Goal: Information Seeking & Learning: Learn about a topic

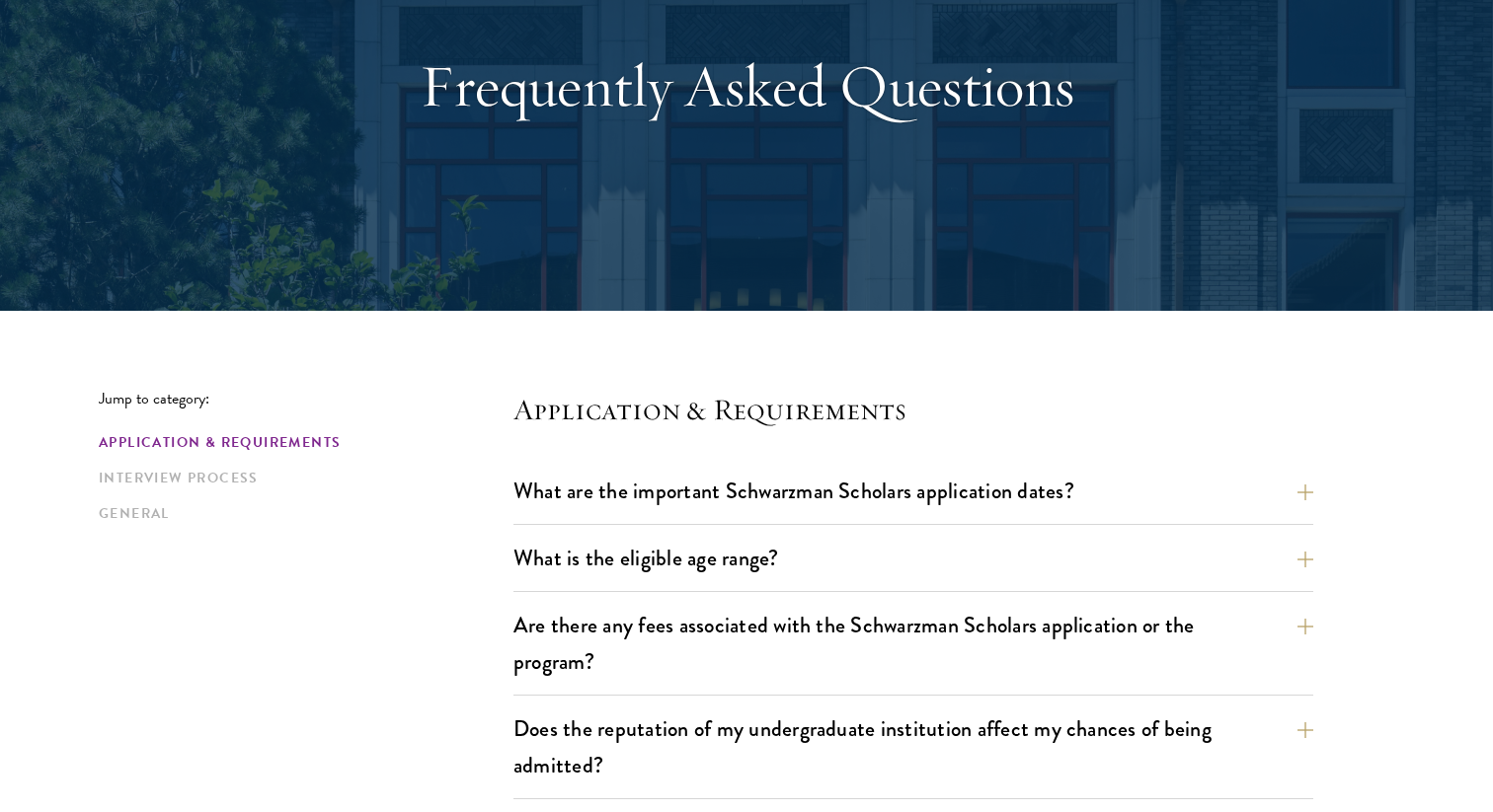
scroll to position [202, 0]
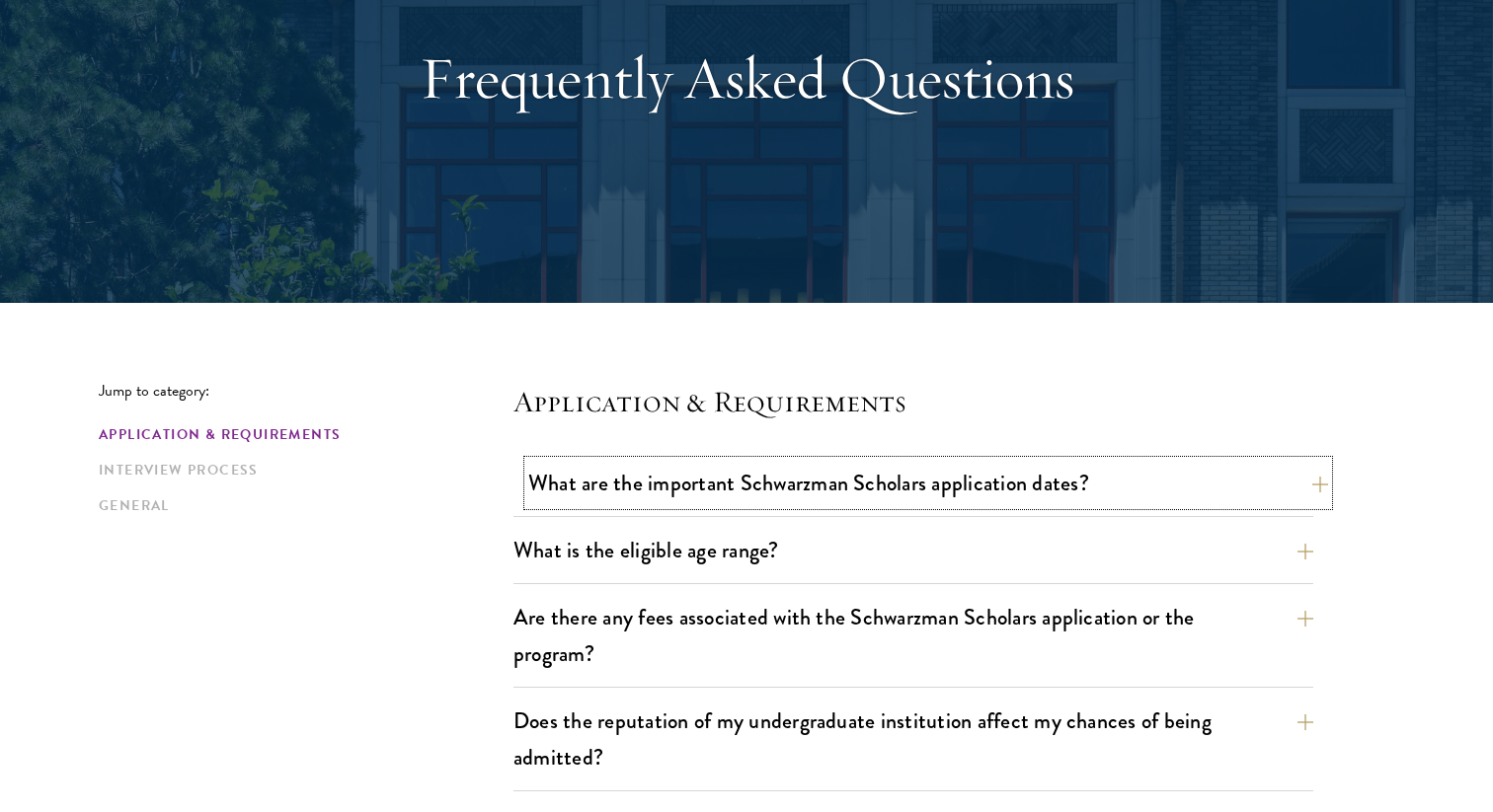
click at [684, 489] on button "What are the important Schwarzman Scholars application dates?" at bounding box center [929, 483] width 800 height 45
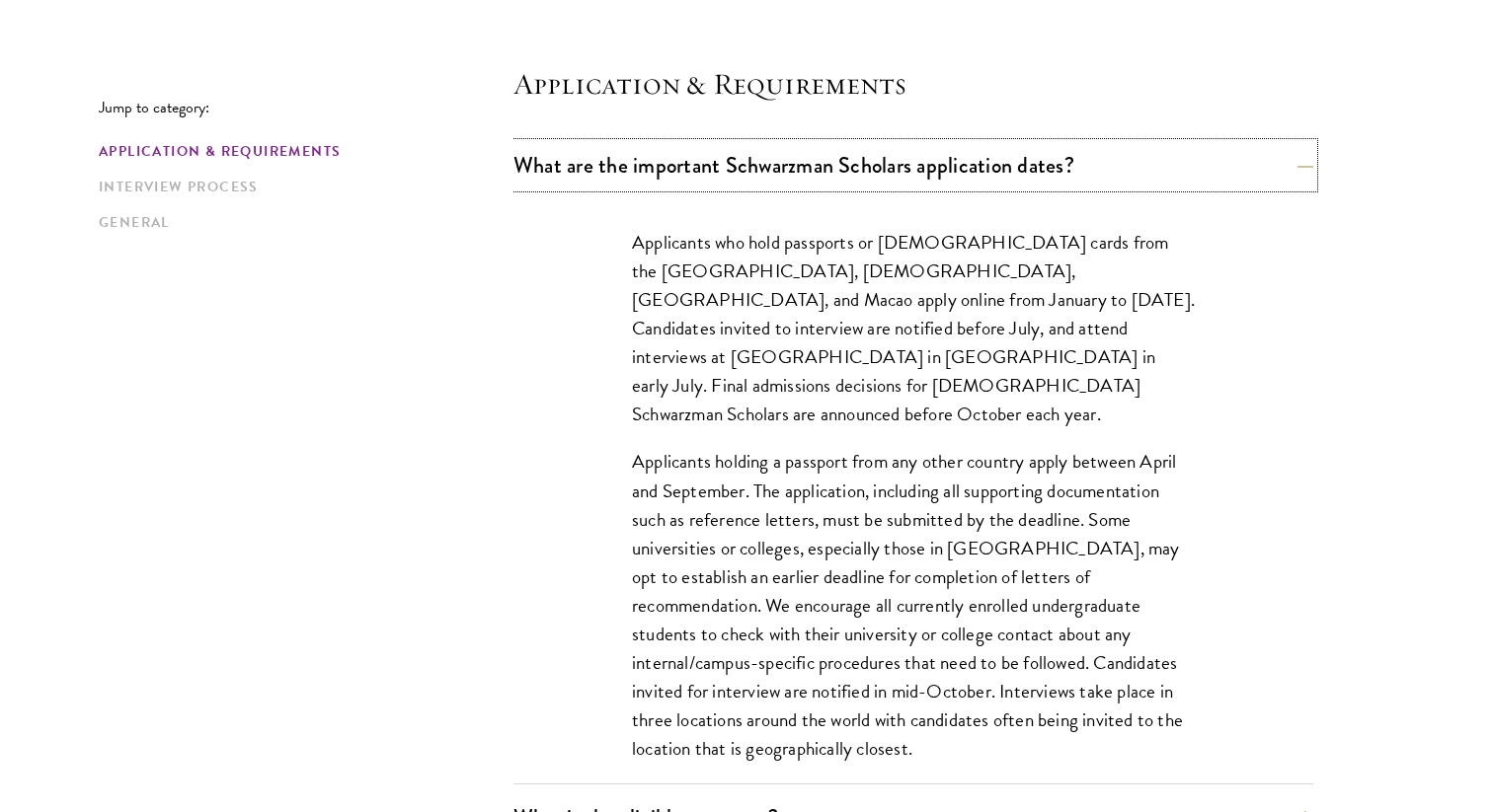
scroll to position [524, 0]
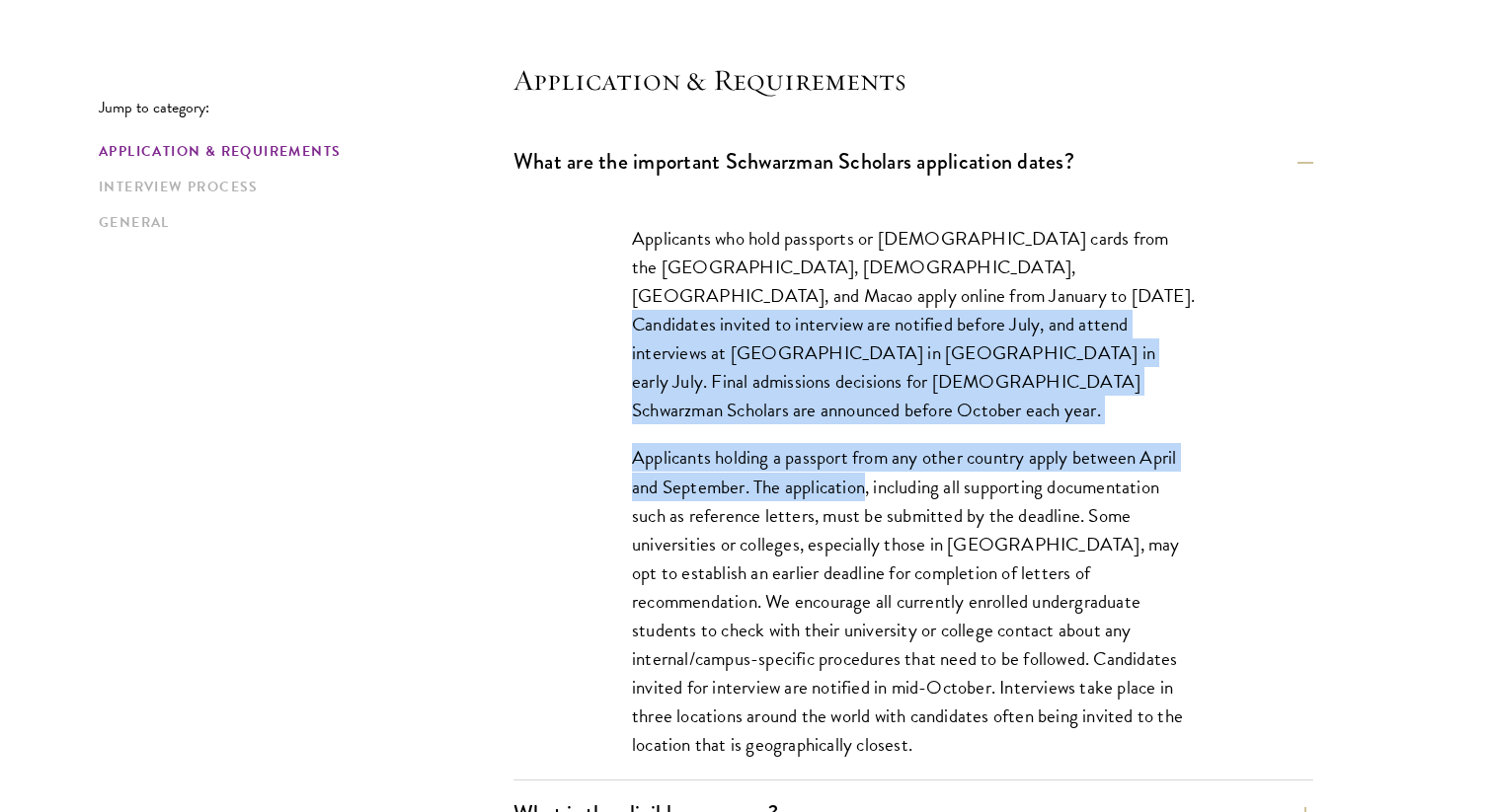
drag, startPoint x: 932, startPoint y: 300, endPoint x: 864, endPoint y: 452, distance: 166.5
click at [865, 451] on div "Applicants who hold passports or [DEMOGRAPHIC_DATA] cards from the [GEOGRAPHIC_…" at bounding box center [913, 501] width 682 height 614
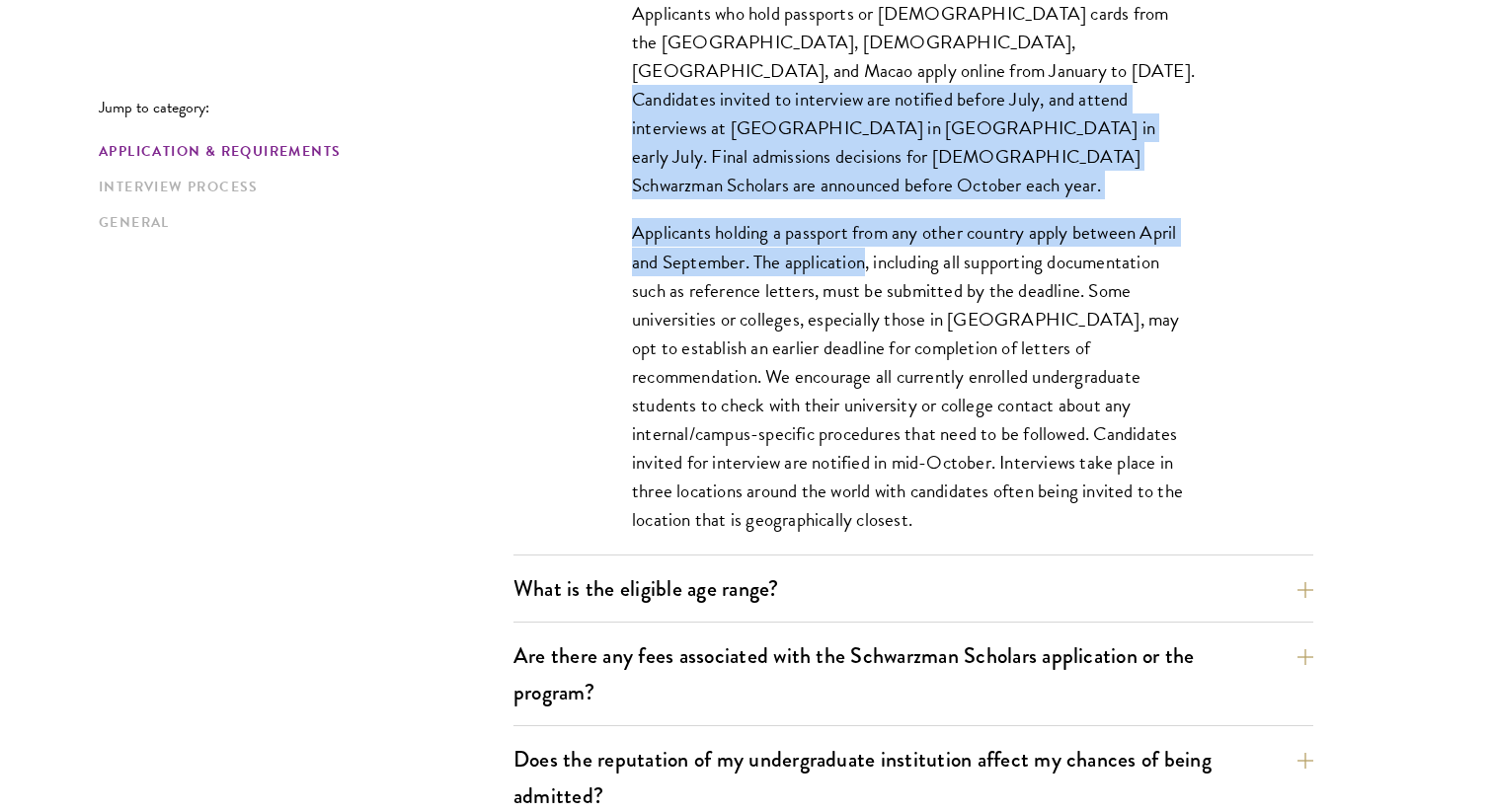
scroll to position [801, 0]
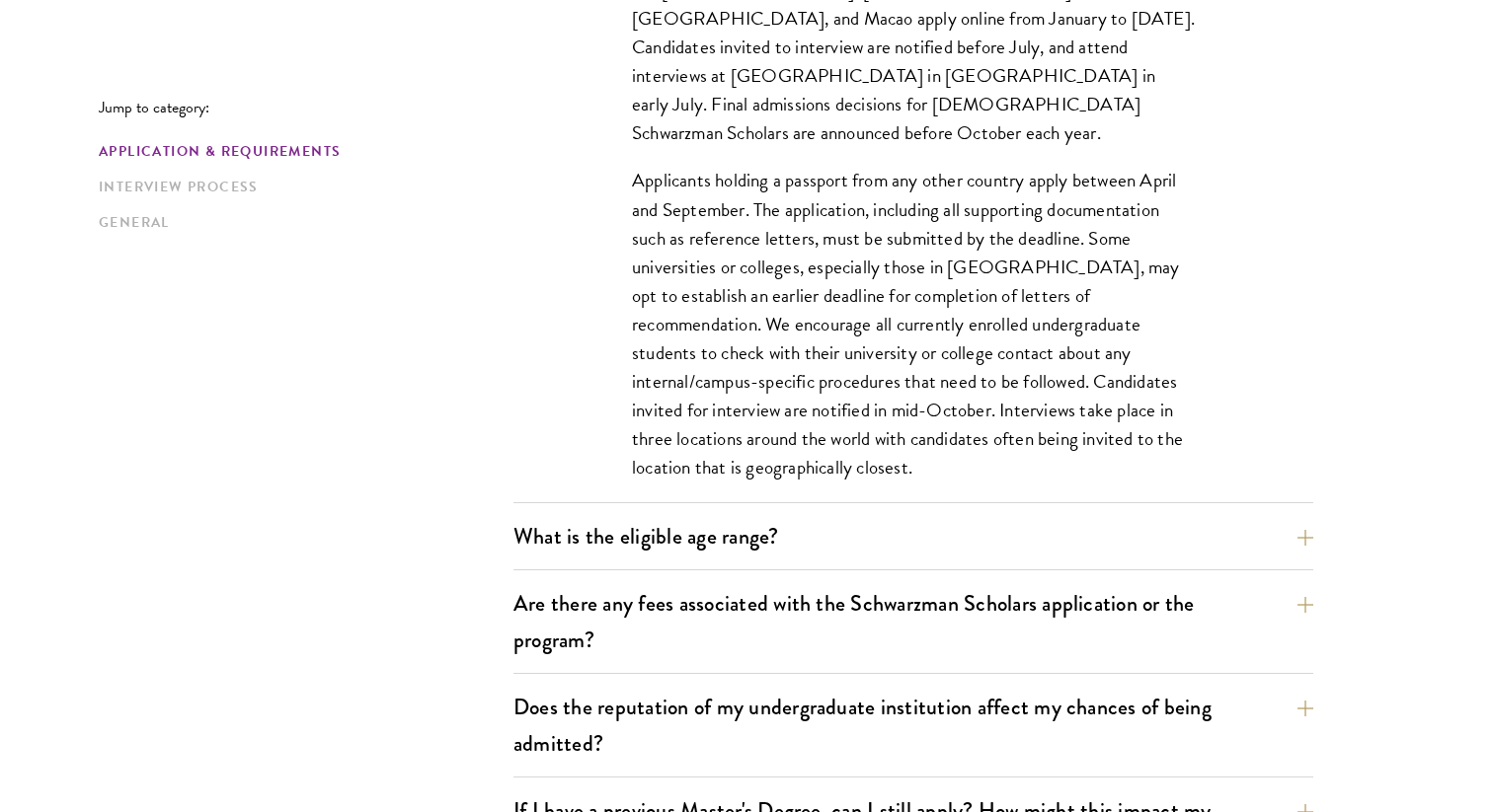
click at [870, 306] on p "Applicants holding a passport from any other country apply between April and Se…" at bounding box center [913, 323] width 562 height 316
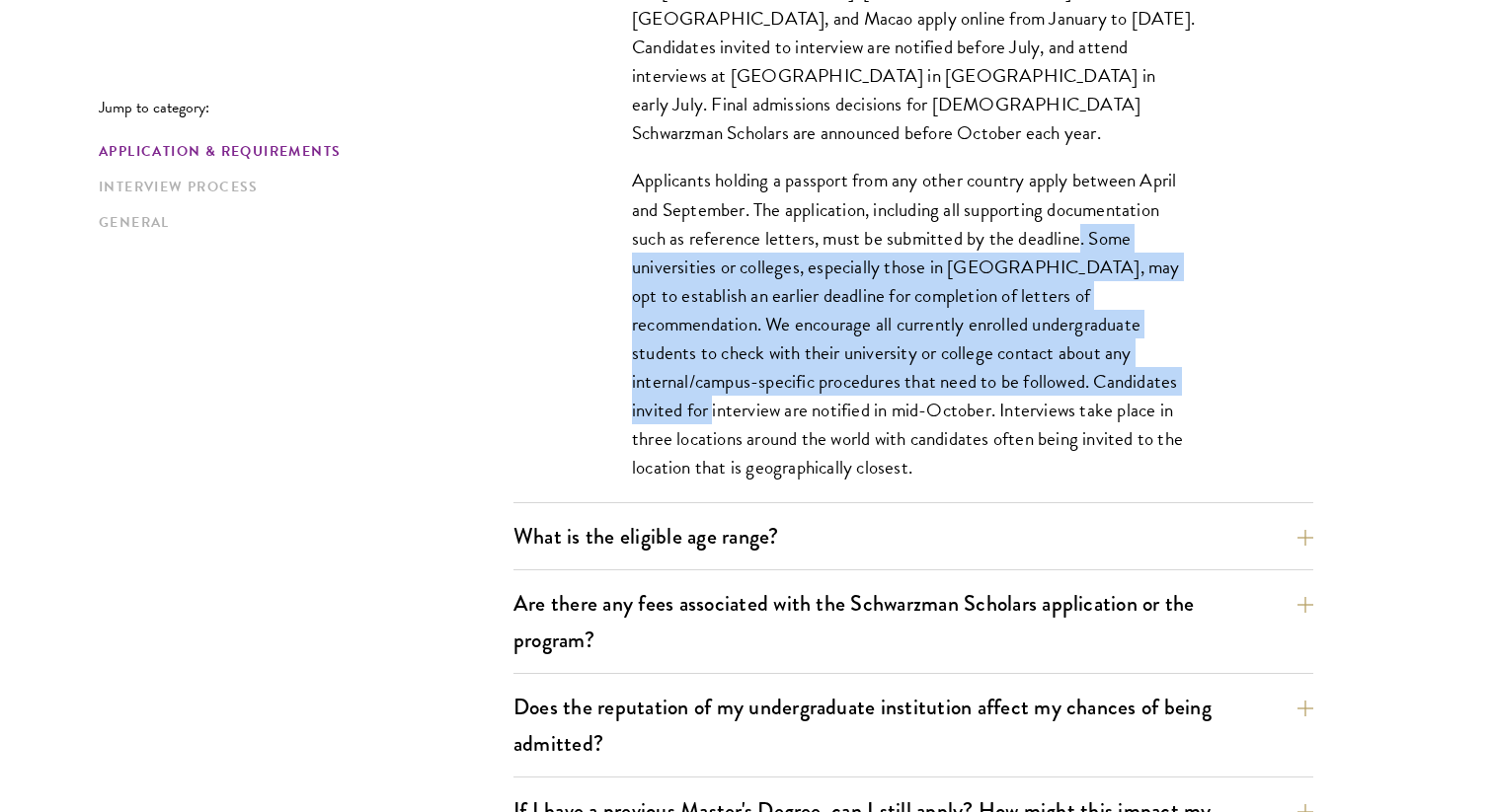
drag, startPoint x: 1078, startPoint y: 217, endPoint x: 1076, endPoint y: 344, distance: 127.0
click at [1077, 344] on p "Applicants holding a passport from any other country apply between April and Se…" at bounding box center [913, 323] width 562 height 316
click at [1076, 344] on p "Applicants holding a passport from any other country apply between April and Se…" at bounding box center [913, 323] width 562 height 316
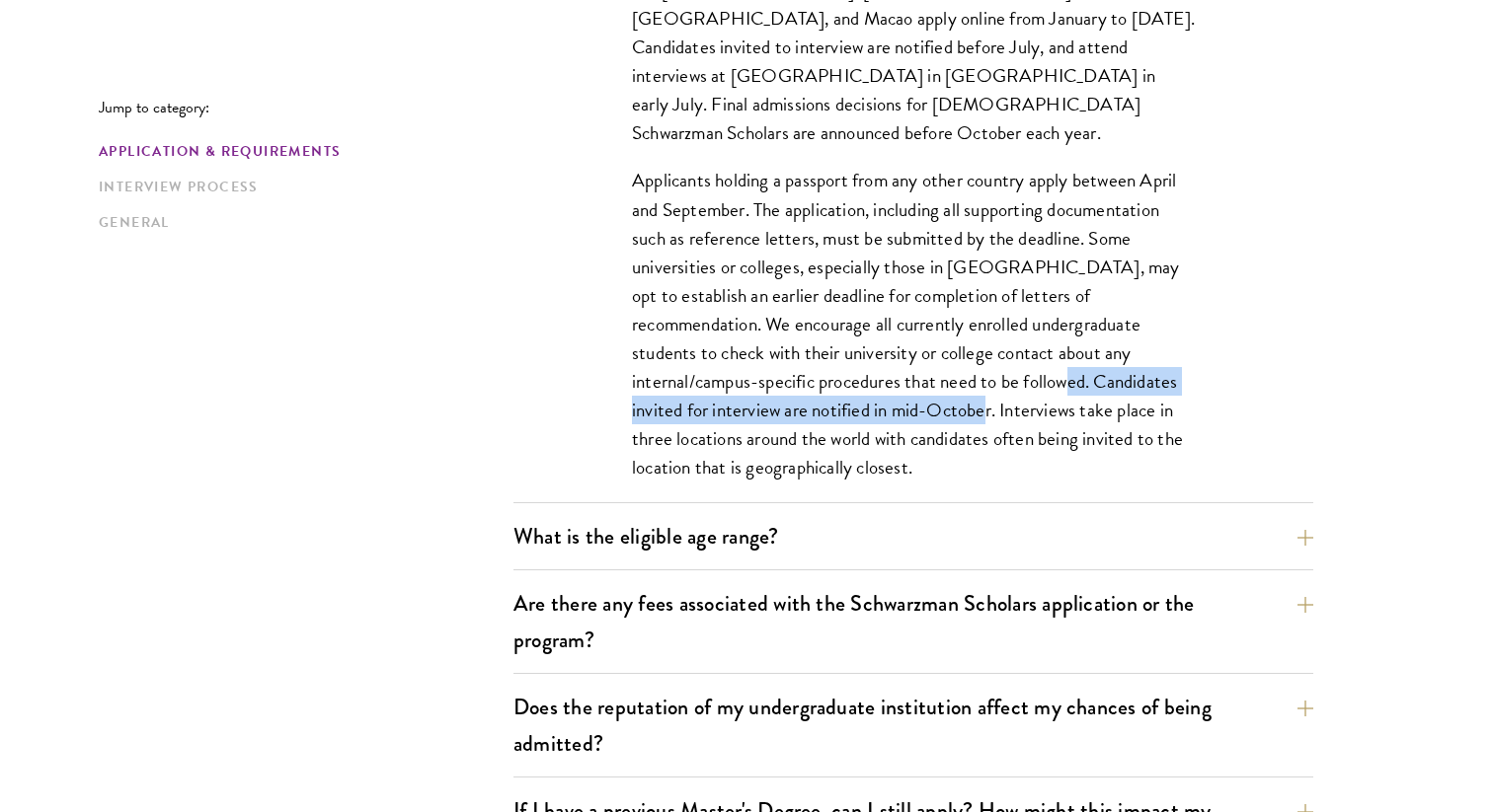
drag, startPoint x: 881, startPoint y: 347, endPoint x: 807, endPoint y: 379, distance: 80.6
click at [807, 379] on p "Applicants holding a passport from any other country apply between April and Se…" at bounding box center [913, 323] width 562 height 316
